Goal: Communication & Community: Answer question/provide support

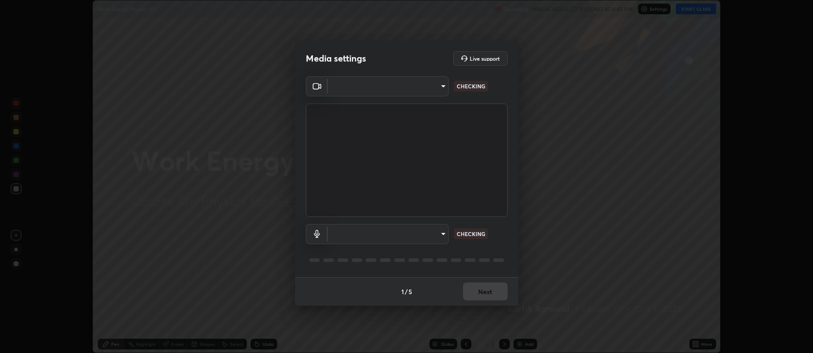
type input "ff6c2ab0558fce6a6a82d7d5f90cca75b578d0ecce094995c07ad100423c80ec"
click at [426, 231] on body "Erase all Work Energy Power - 01 Recording WAS SCHEDULED TO START AT 6:45 PM Se…" at bounding box center [406, 176] width 813 height 353
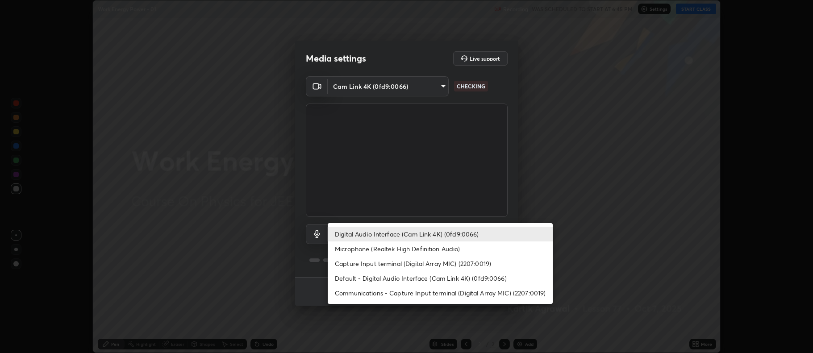
click at [425, 267] on li "Capture Input terminal (Digital Array MIC) (2207:0019)" at bounding box center [440, 263] width 225 height 15
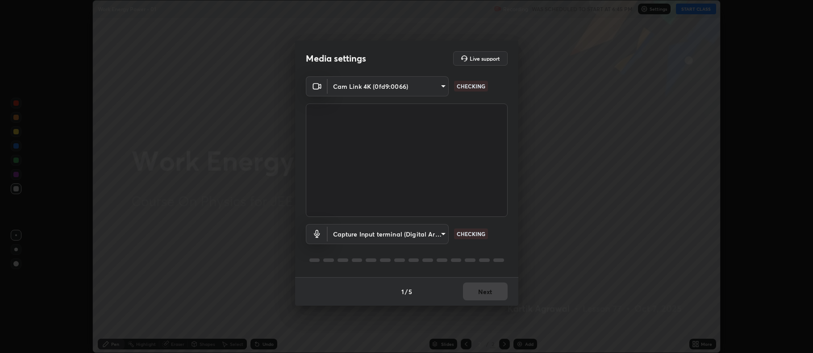
click at [423, 233] on body "Erase all Work Energy Power - 01 Recording WAS SCHEDULED TO START AT 6:45 PM Se…" at bounding box center [406, 176] width 813 height 353
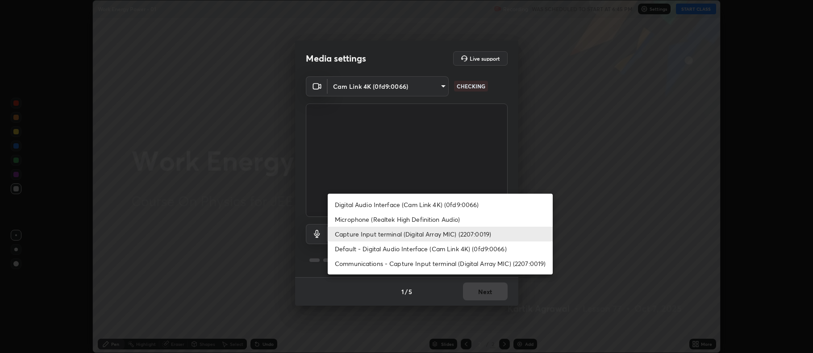
click at [436, 200] on li "Digital Audio Interface (Cam Link 4K) (0fd9:0066)" at bounding box center [440, 204] width 225 height 15
type input "badd80ea7fbad1d8a72a520f29b78ead89bb293df12f863f6ab2c23ec585b874"
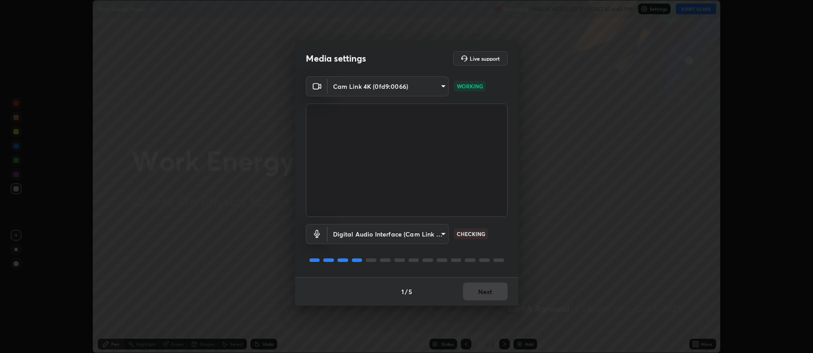
click at [500, 292] on div "1 / 5 Next" at bounding box center [406, 291] width 223 height 29
click at [503, 293] on div "1 / 5 Next" at bounding box center [406, 291] width 223 height 29
click at [501, 287] on button "Next" at bounding box center [485, 292] width 45 height 18
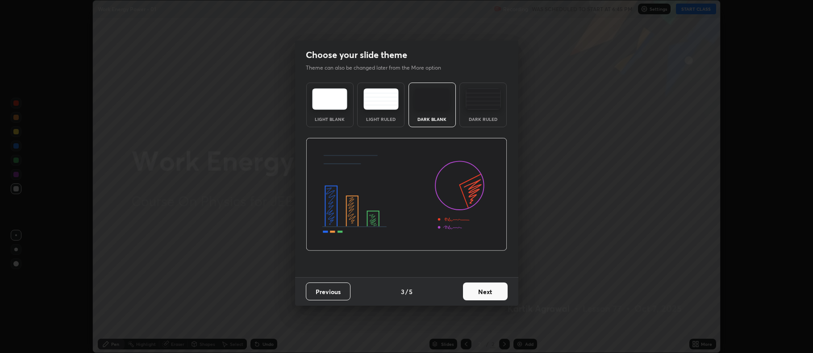
click at [500, 293] on button "Next" at bounding box center [485, 292] width 45 height 18
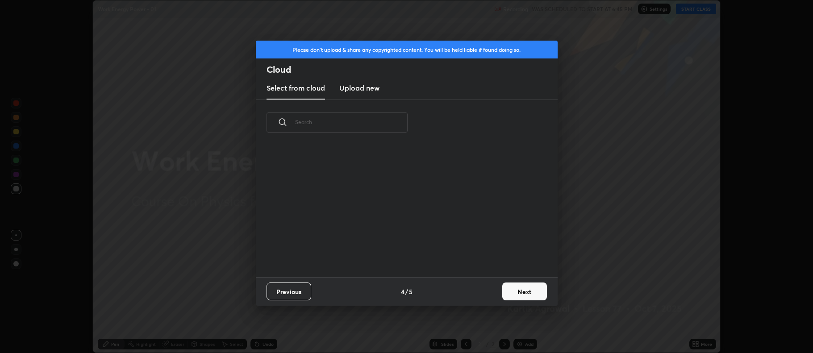
click at [531, 285] on button "Next" at bounding box center [524, 292] width 45 height 18
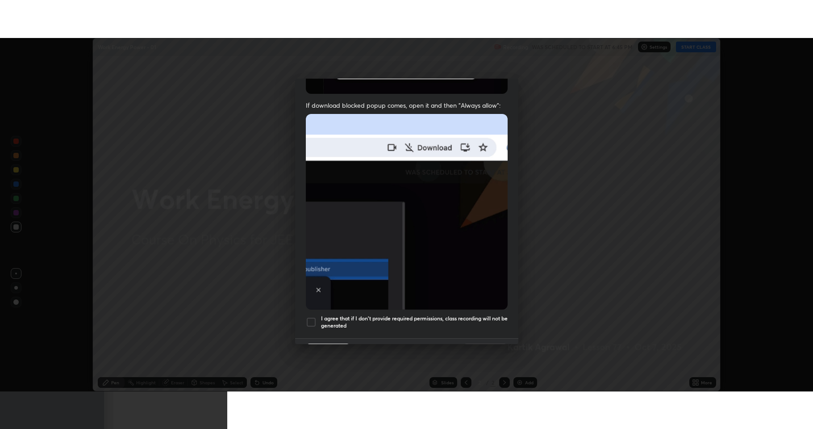
scroll to position [181, 0]
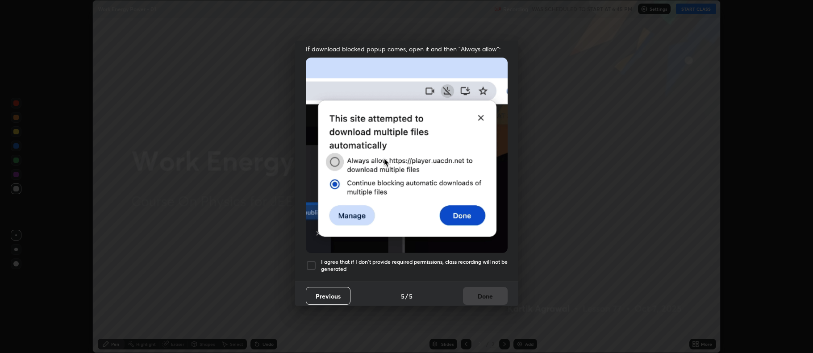
click at [311, 261] on div at bounding box center [311, 265] width 11 height 11
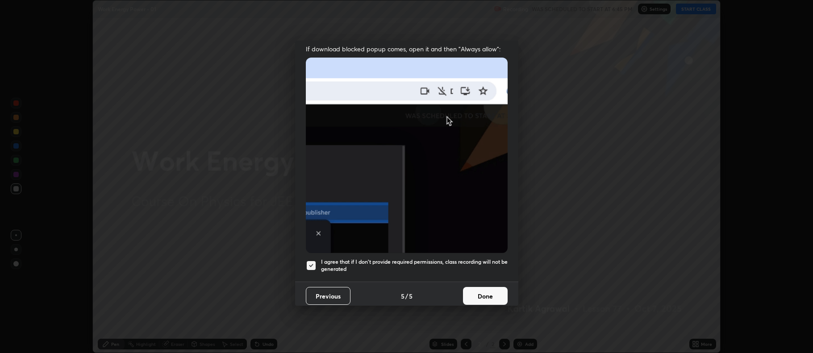
click at [491, 289] on button "Done" at bounding box center [485, 296] width 45 height 18
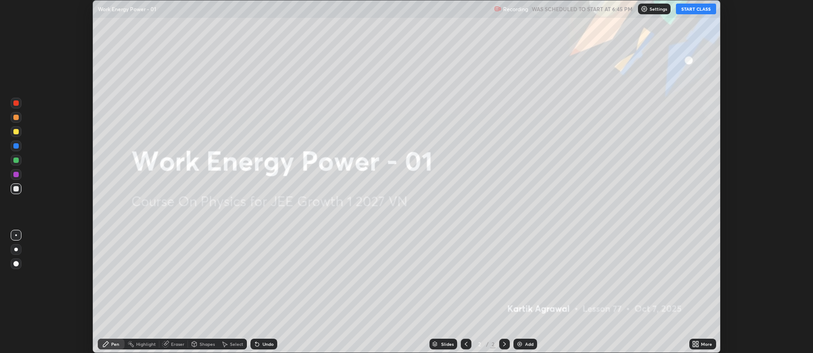
click at [707, 339] on div "More" at bounding box center [702, 344] width 27 height 11
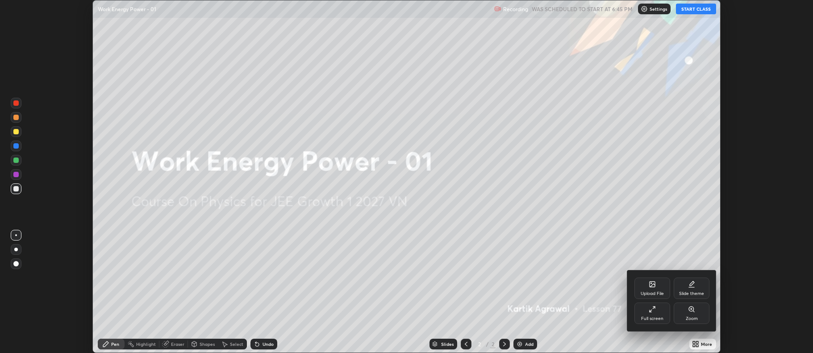
click at [658, 310] on div "Full screen" at bounding box center [652, 313] width 36 height 21
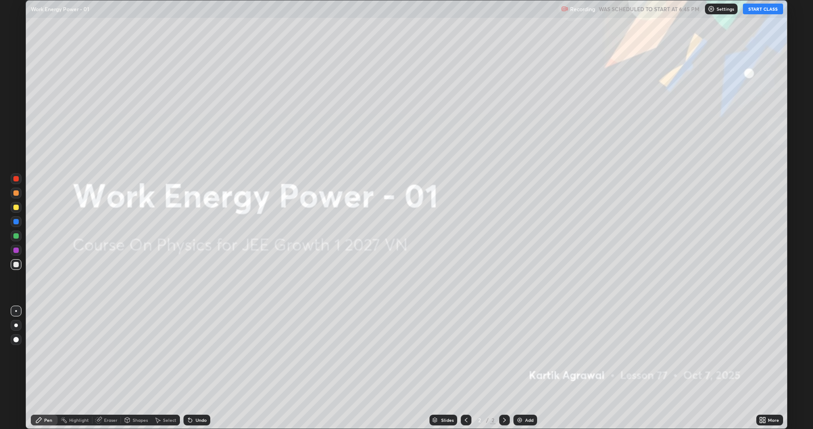
scroll to position [429, 813]
click at [759, 7] on button "START CLASS" at bounding box center [763, 9] width 40 height 11
click at [526, 353] on div "Add" at bounding box center [525, 419] width 24 height 11
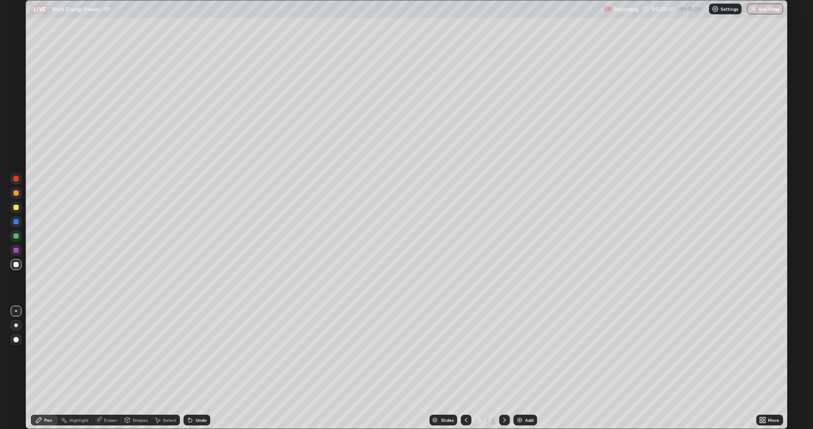
click at [15, 240] on div at bounding box center [16, 235] width 11 height 11
click at [17, 209] on div at bounding box center [15, 206] width 5 height 5
click at [164, 353] on div "Select" at bounding box center [169, 419] width 13 height 4
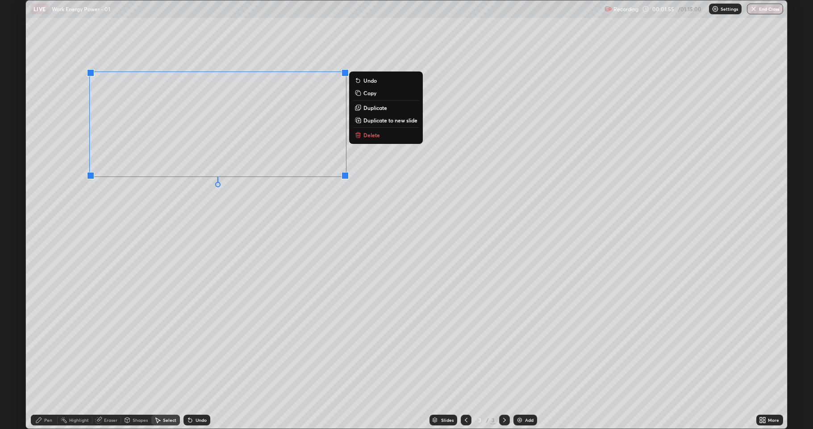
click at [368, 136] on p "Delete" at bounding box center [371, 134] width 17 height 7
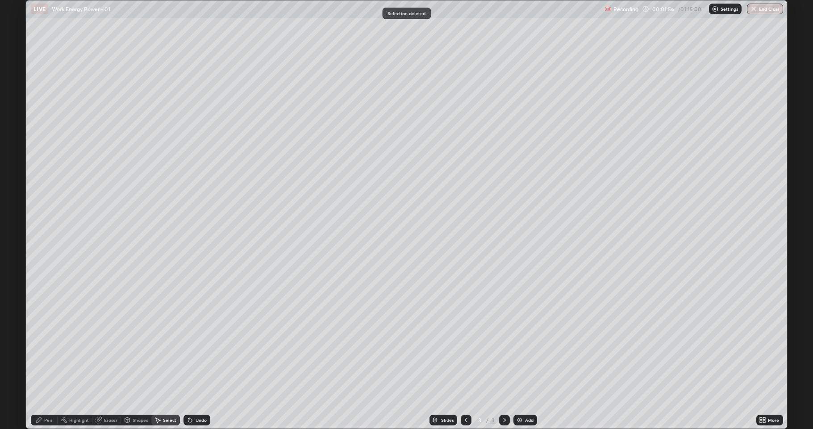
click at [37, 353] on icon at bounding box center [38, 419] width 7 height 7
click at [16, 192] on div at bounding box center [15, 192] width 5 height 5
click at [16, 265] on div at bounding box center [15, 264] width 5 height 5
click at [529, 353] on div "Add" at bounding box center [525, 419] width 24 height 11
click at [17, 238] on div at bounding box center [15, 235] width 5 height 5
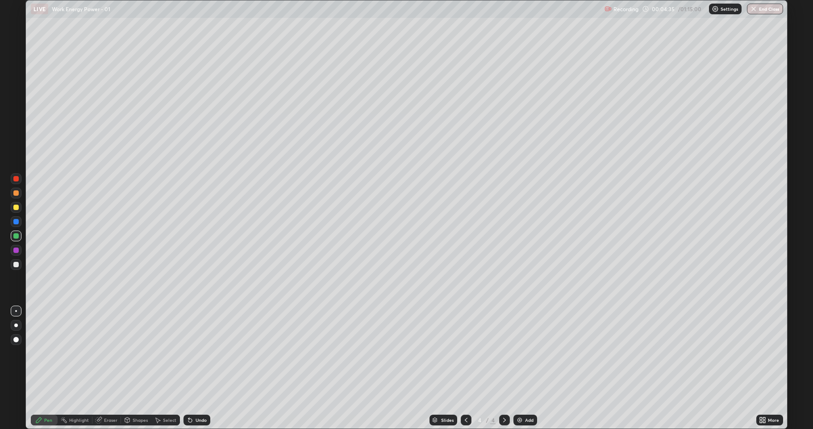
click at [196, 353] on div "Undo" at bounding box center [201, 419] width 11 height 4
click at [196, 353] on div "Undo" at bounding box center [197, 419] width 27 height 11
click at [195, 353] on div "Undo" at bounding box center [197, 419] width 27 height 11
click at [193, 353] on div "Undo" at bounding box center [197, 419] width 27 height 11
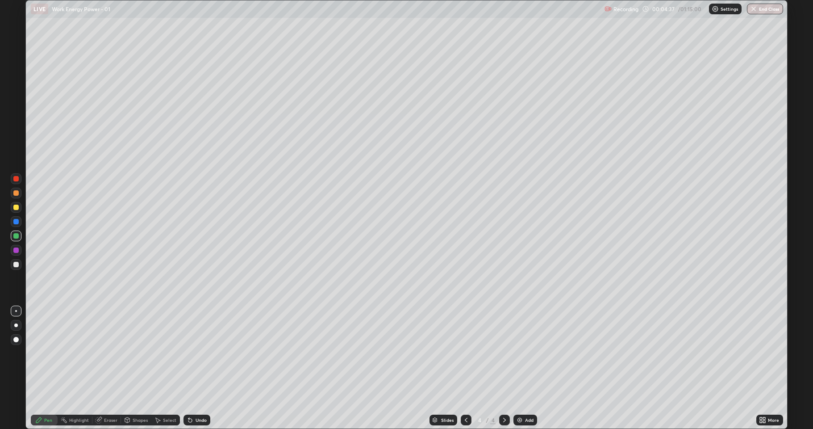
click at [193, 353] on div "Undo" at bounding box center [197, 419] width 27 height 11
click at [162, 353] on div "Select" at bounding box center [165, 419] width 29 height 11
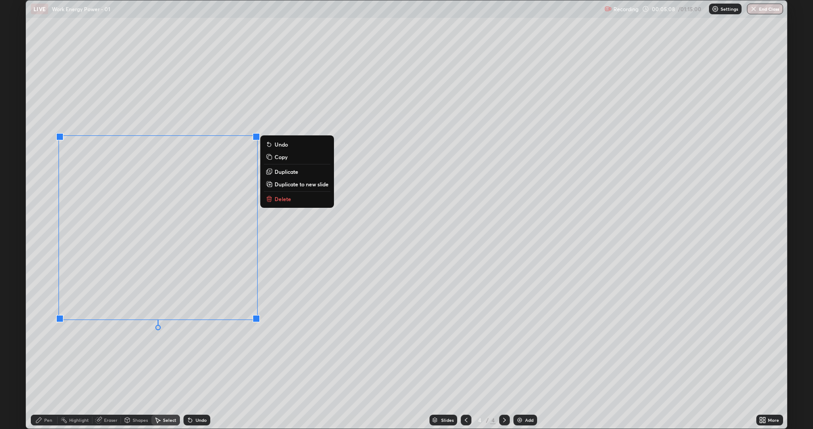
click at [272, 199] on icon at bounding box center [269, 198] width 7 height 7
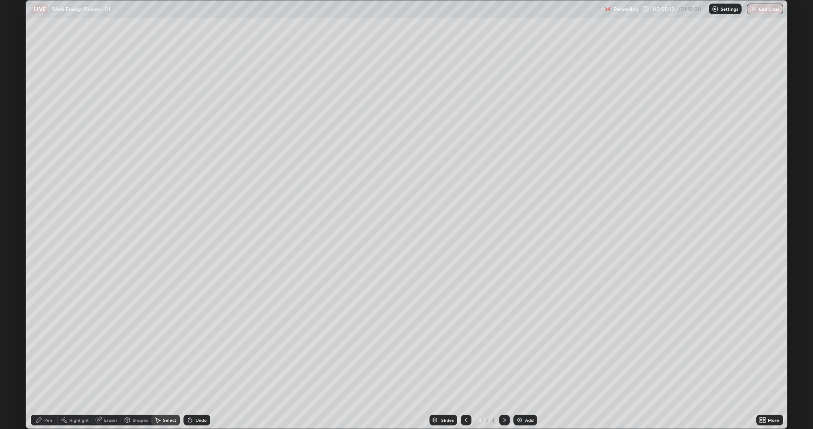
click at [466, 353] on icon at bounding box center [466, 419] width 7 height 7
click at [502, 353] on icon at bounding box center [504, 419] width 7 height 7
click at [47, 353] on div "Pen" at bounding box center [44, 419] width 27 height 11
click at [17, 192] on div at bounding box center [15, 192] width 5 height 5
click at [15, 220] on div at bounding box center [15, 221] width 5 height 5
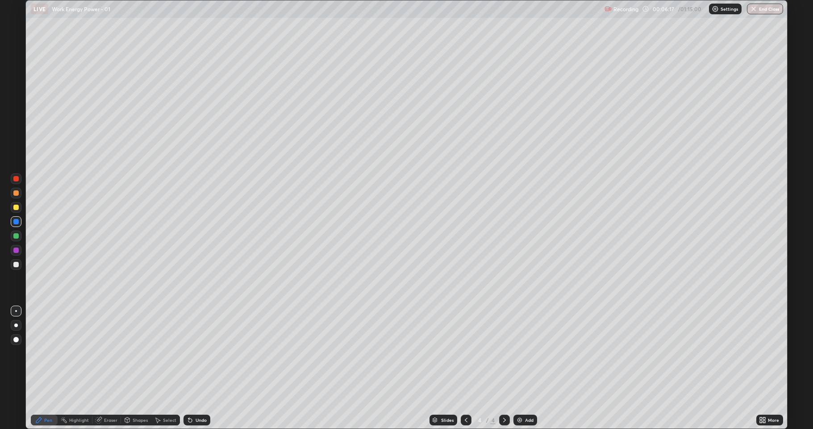
click at [16, 234] on div at bounding box center [15, 235] width 5 height 5
click at [16, 263] on div at bounding box center [15, 264] width 5 height 5
click at [15, 209] on div at bounding box center [15, 206] width 5 height 5
click at [17, 264] on div at bounding box center [15, 264] width 5 height 5
click at [525, 353] on div "Add" at bounding box center [525, 419] width 24 height 11
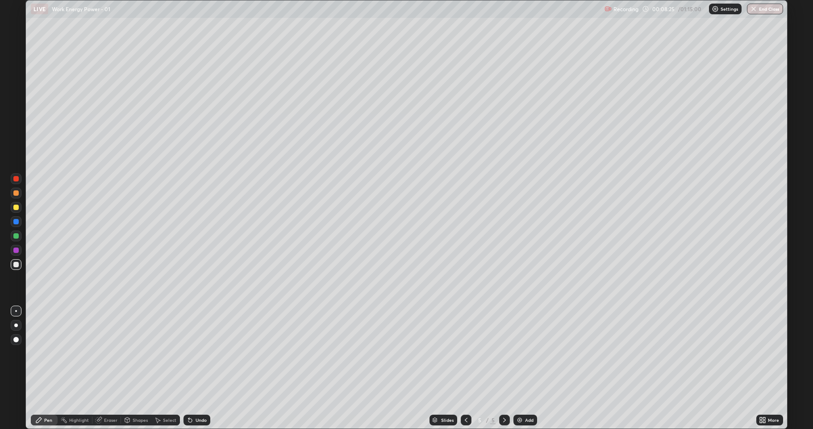
click at [16, 192] on div at bounding box center [15, 192] width 5 height 5
click at [18, 236] on div at bounding box center [15, 235] width 5 height 5
click at [465, 353] on icon at bounding box center [466, 419] width 7 height 7
click at [21, 264] on div at bounding box center [16, 264] width 11 height 11
click at [504, 353] on icon at bounding box center [504, 419] width 7 height 7
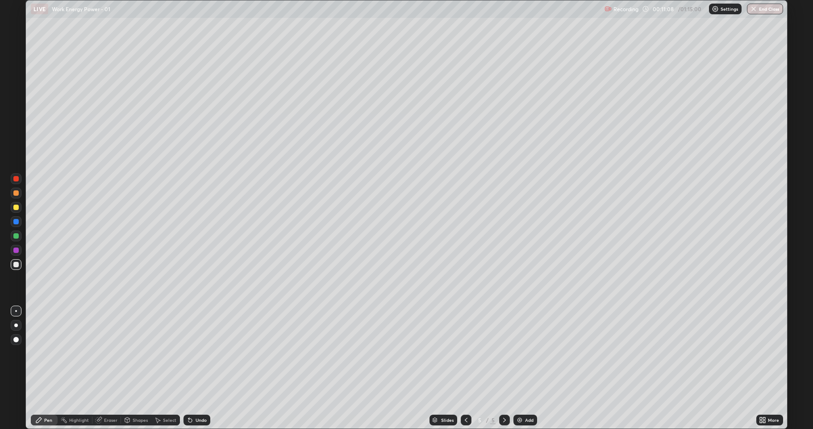
click at [163, 353] on div "Select" at bounding box center [165, 419] width 29 height 11
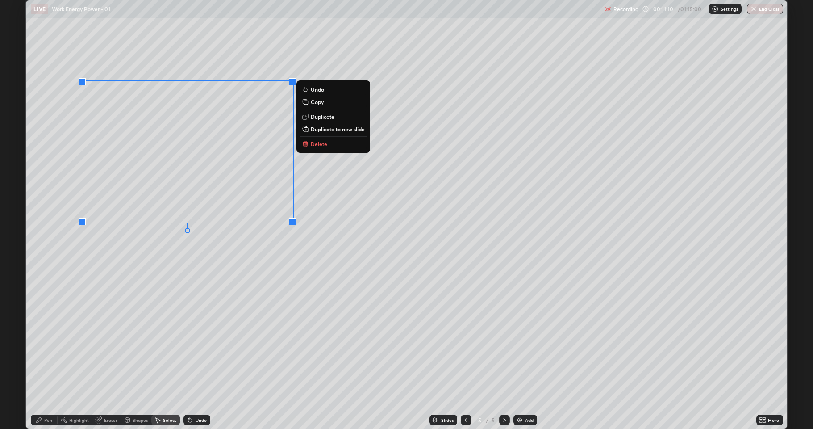
click at [318, 144] on p "Delete" at bounding box center [319, 143] width 17 height 7
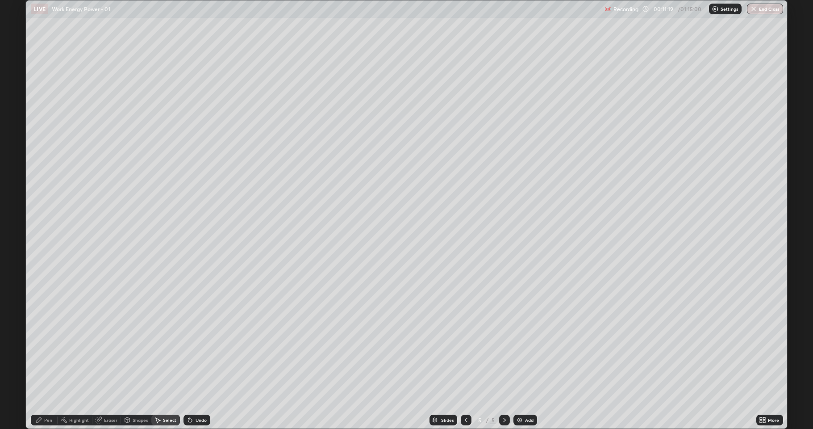
click at [53, 353] on div "Pen" at bounding box center [44, 419] width 27 height 11
click at [16, 239] on div at bounding box center [16, 235] width 11 height 11
click at [15, 206] on div at bounding box center [15, 206] width 5 height 5
click at [18, 190] on div at bounding box center [16, 193] width 11 height 11
click at [114, 353] on div "Eraser" at bounding box center [110, 419] width 13 height 4
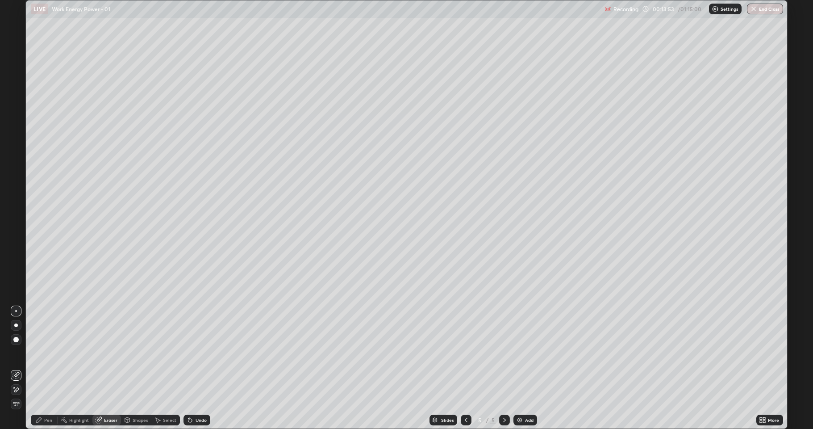
click at [55, 353] on div "Pen" at bounding box center [44, 419] width 27 height 11
click at [16, 238] on div at bounding box center [15, 235] width 5 height 5
click at [98, 353] on icon at bounding box center [99, 420] width 6 height 6
click at [45, 353] on div "Pen" at bounding box center [44, 419] width 27 height 11
click at [15, 192] on div at bounding box center [15, 192] width 5 height 5
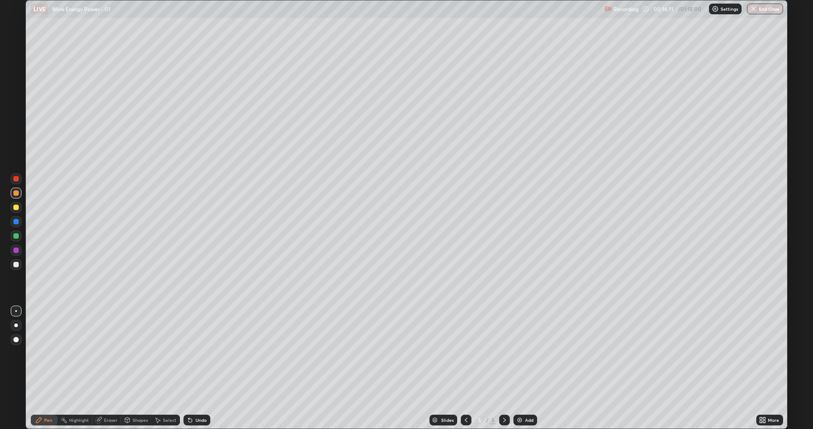
click at [461, 353] on div at bounding box center [466, 419] width 11 height 11
click at [465, 353] on icon at bounding box center [466, 419] width 7 height 7
click at [501, 353] on icon at bounding box center [504, 419] width 7 height 7
click at [504, 353] on icon at bounding box center [504, 419] width 7 height 7
click at [526, 353] on div "Add" at bounding box center [529, 419] width 8 height 4
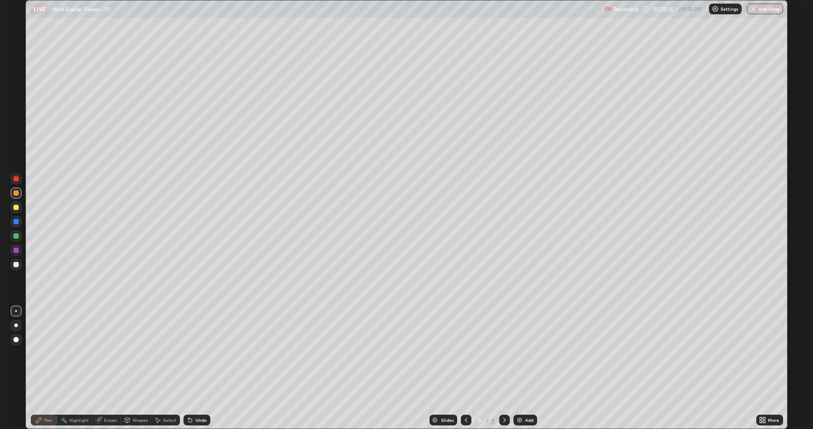
click at [16, 236] on div at bounding box center [15, 235] width 5 height 5
click at [17, 248] on div at bounding box center [15, 249] width 5 height 5
click at [192, 353] on div "Undo" at bounding box center [197, 419] width 27 height 11
click at [14, 263] on div at bounding box center [15, 264] width 5 height 5
click at [527, 353] on div "Add" at bounding box center [529, 419] width 8 height 4
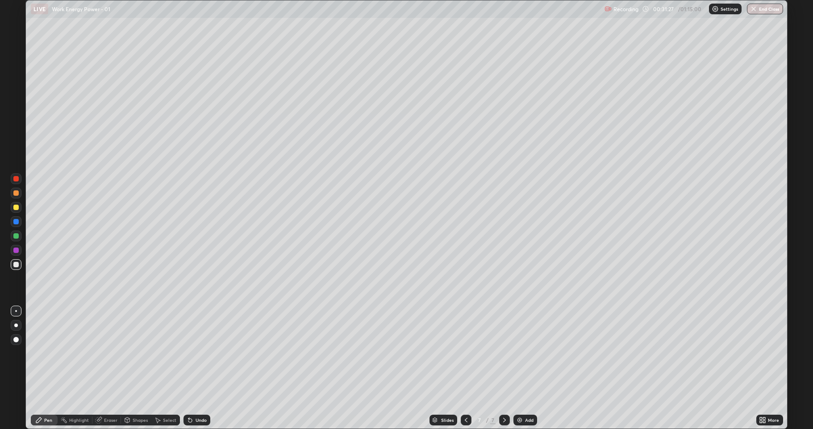
click at [16, 208] on div at bounding box center [15, 206] width 5 height 5
click at [14, 196] on div at bounding box center [16, 193] width 11 height 11
click at [17, 236] on div at bounding box center [15, 235] width 5 height 5
click at [524, 353] on div "Add" at bounding box center [525, 419] width 24 height 11
click at [16, 207] on div at bounding box center [15, 206] width 5 height 5
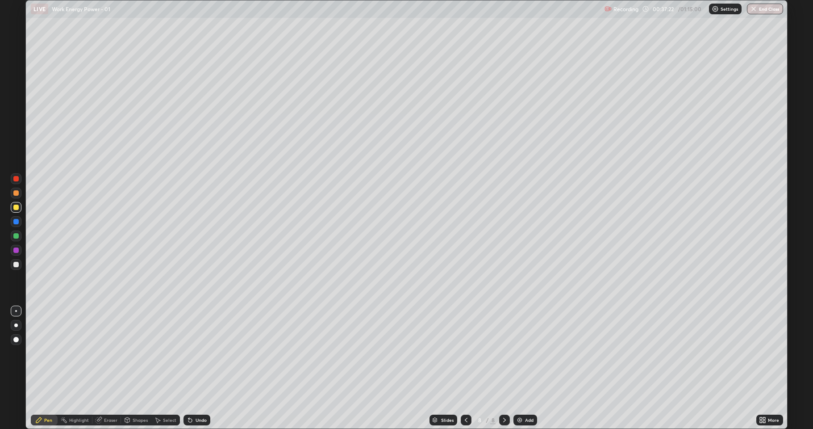
click at [17, 234] on div at bounding box center [15, 235] width 5 height 5
click at [14, 262] on div at bounding box center [15, 264] width 5 height 5
click at [15, 192] on div at bounding box center [15, 192] width 5 height 5
click at [197, 353] on div "Undo" at bounding box center [201, 419] width 11 height 4
click at [196, 353] on div "Undo" at bounding box center [201, 419] width 11 height 4
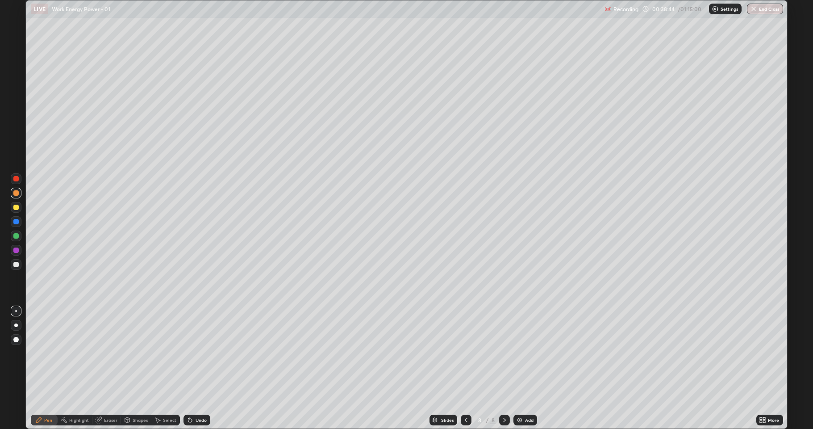
click at [196, 353] on div "Undo" at bounding box center [201, 419] width 11 height 4
click at [195, 353] on div "Undo" at bounding box center [197, 419] width 27 height 11
click at [193, 353] on div "Undo" at bounding box center [197, 419] width 27 height 11
click at [192, 353] on icon at bounding box center [190, 419] width 7 height 7
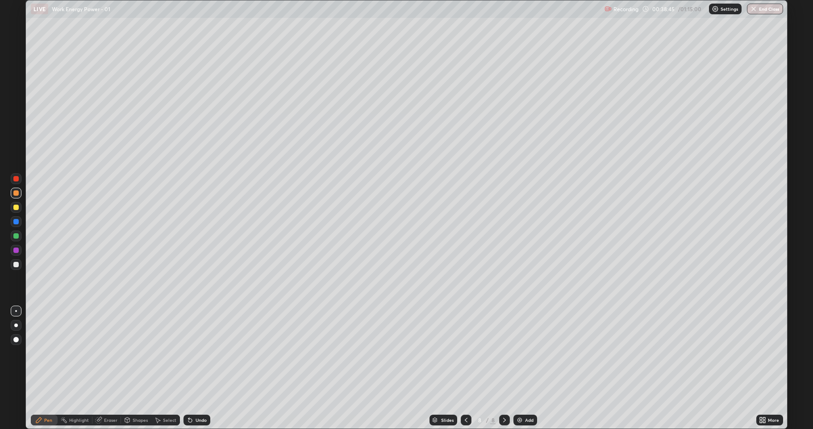
click at [192, 353] on icon at bounding box center [190, 419] width 7 height 7
click at [190, 353] on icon at bounding box center [190, 419] width 7 height 7
click at [188, 353] on icon at bounding box center [188, 417] width 1 height 1
click at [191, 353] on icon at bounding box center [190, 419] width 7 height 7
click at [192, 353] on icon at bounding box center [190, 419] width 7 height 7
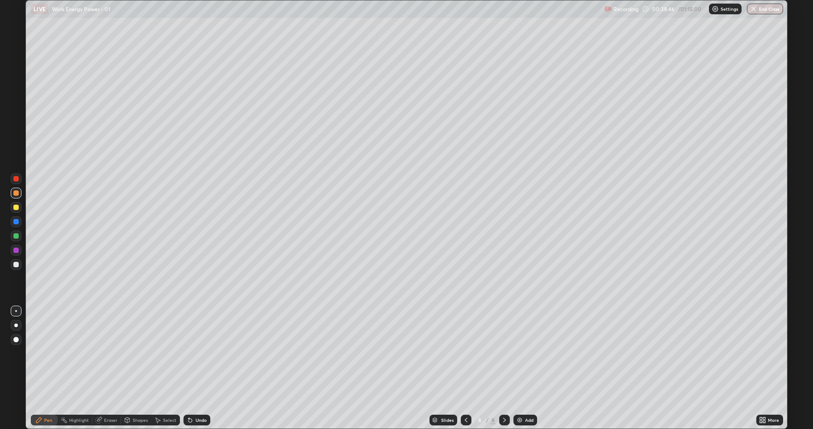
click at [192, 353] on icon at bounding box center [190, 419] width 7 height 7
click at [191, 353] on icon at bounding box center [190, 419] width 7 height 7
click at [190, 353] on icon at bounding box center [190, 420] width 4 height 4
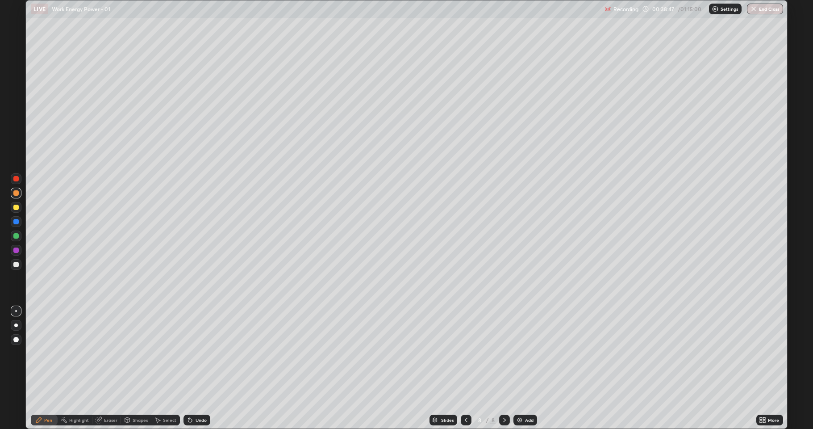
click at [190, 353] on icon at bounding box center [190, 420] width 4 height 4
click at [17, 269] on div at bounding box center [16, 264] width 11 height 11
click at [532, 353] on div "Add" at bounding box center [529, 419] width 8 height 4
click at [20, 238] on div at bounding box center [16, 235] width 11 height 11
click at [16, 263] on div at bounding box center [15, 264] width 5 height 5
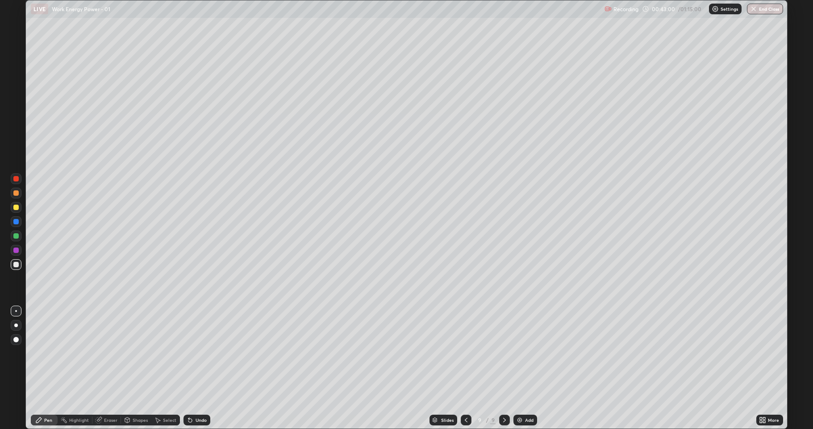
click at [17, 193] on div at bounding box center [15, 192] width 5 height 5
click at [15, 263] on div at bounding box center [15, 264] width 5 height 5
click at [20, 209] on div at bounding box center [16, 207] width 11 height 11
click at [15, 263] on div at bounding box center [15, 264] width 5 height 5
click at [17, 236] on div at bounding box center [15, 235] width 5 height 5
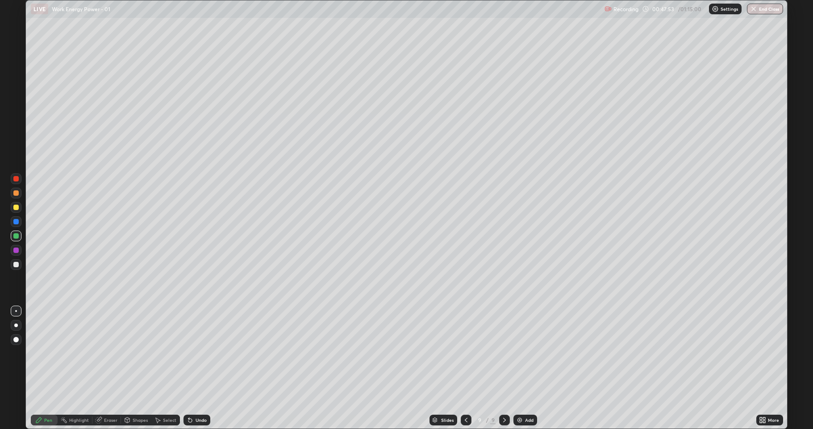
click at [12, 221] on div at bounding box center [16, 221] width 11 height 11
click at [18, 238] on div at bounding box center [15, 235] width 5 height 5
click at [528, 353] on div "Add" at bounding box center [529, 419] width 8 height 4
click at [17, 195] on div at bounding box center [15, 192] width 5 height 5
click at [19, 265] on div at bounding box center [16, 264] width 11 height 11
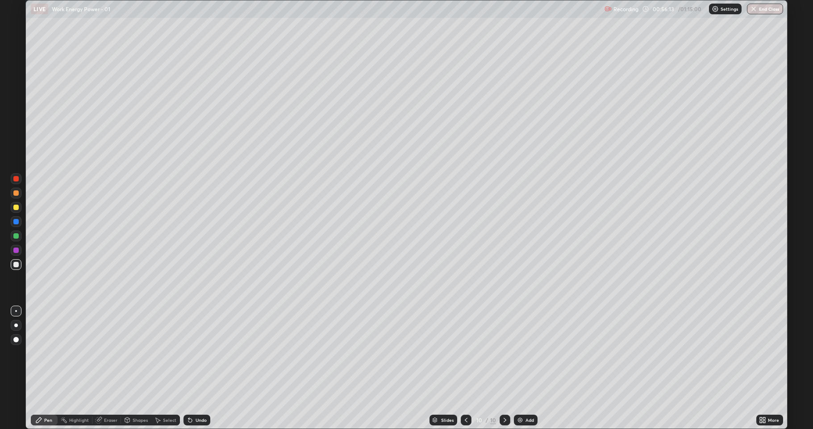
click at [520, 353] on img at bounding box center [520, 419] width 7 height 7
click at [14, 205] on div at bounding box center [15, 206] width 5 height 5
click at [15, 236] on div at bounding box center [15, 235] width 5 height 5
click at [14, 195] on div at bounding box center [15, 192] width 5 height 5
click at [15, 208] on div at bounding box center [15, 206] width 5 height 5
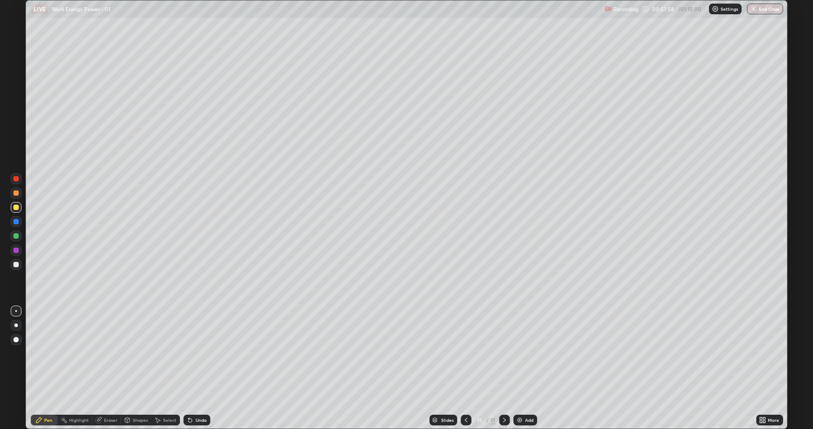
click at [17, 224] on div at bounding box center [15, 221] width 5 height 5
click at [526, 353] on div "Add" at bounding box center [529, 419] width 8 height 4
click at [17, 239] on div at bounding box center [16, 235] width 11 height 11
click at [18, 195] on div at bounding box center [15, 192] width 5 height 5
click at [192, 353] on icon at bounding box center [190, 419] width 7 height 7
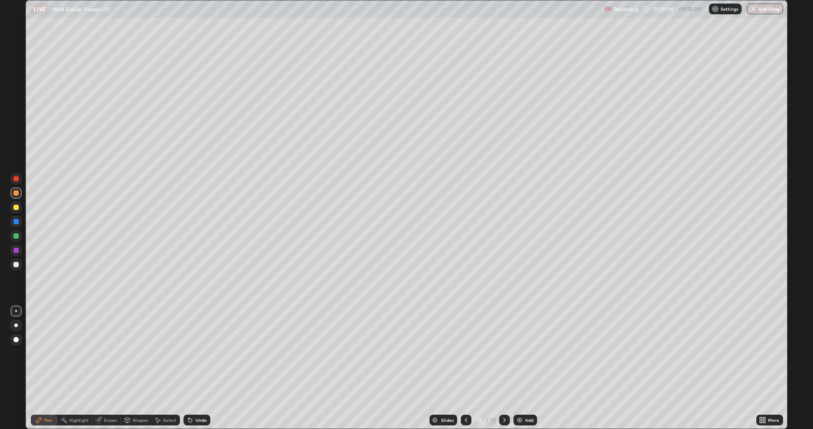
click at [192, 353] on icon at bounding box center [190, 419] width 7 height 7
click at [16, 236] on div at bounding box center [15, 235] width 5 height 5
click at [16, 209] on div at bounding box center [15, 206] width 5 height 5
click at [16, 266] on div at bounding box center [15, 264] width 5 height 5
click at [197, 353] on div "Undo" at bounding box center [201, 419] width 11 height 4
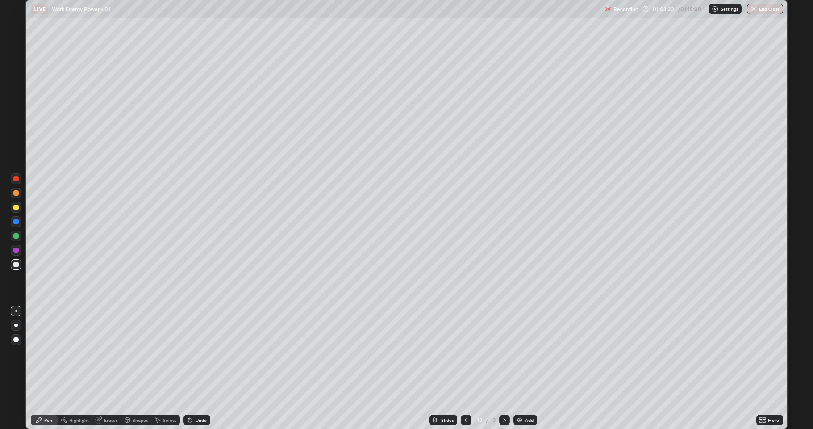
click at [196, 353] on div "Undo" at bounding box center [201, 419] width 11 height 4
click at [198, 353] on div "Undo" at bounding box center [201, 419] width 11 height 4
click at [199, 353] on div "Undo" at bounding box center [201, 419] width 11 height 4
click at [200, 353] on div "Undo" at bounding box center [201, 419] width 11 height 4
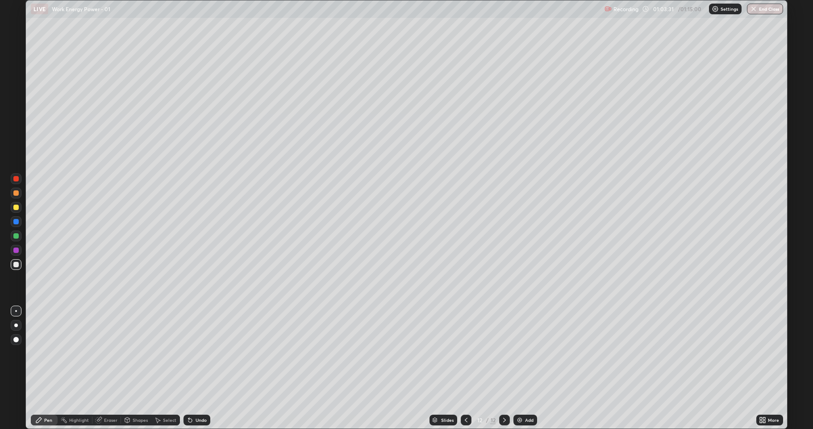
click at [193, 353] on div "Undo" at bounding box center [197, 419] width 27 height 11
click at [761, 10] on button "End Class" at bounding box center [765, 9] width 36 height 11
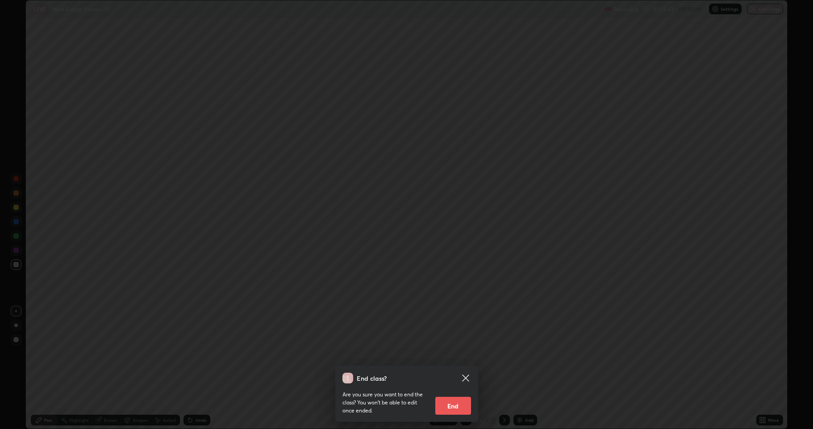
click at [454, 353] on button "End" at bounding box center [453, 405] width 36 height 18
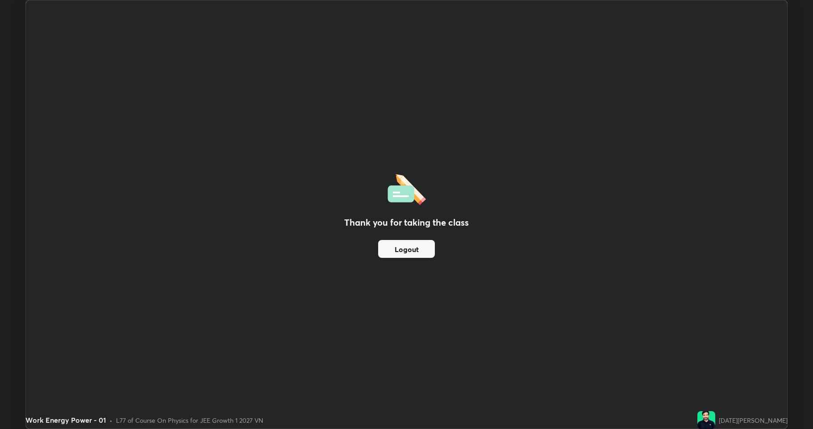
click at [420, 249] on button "Logout" at bounding box center [406, 249] width 57 height 18
